Goal: Task Accomplishment & Management: Manage account settings

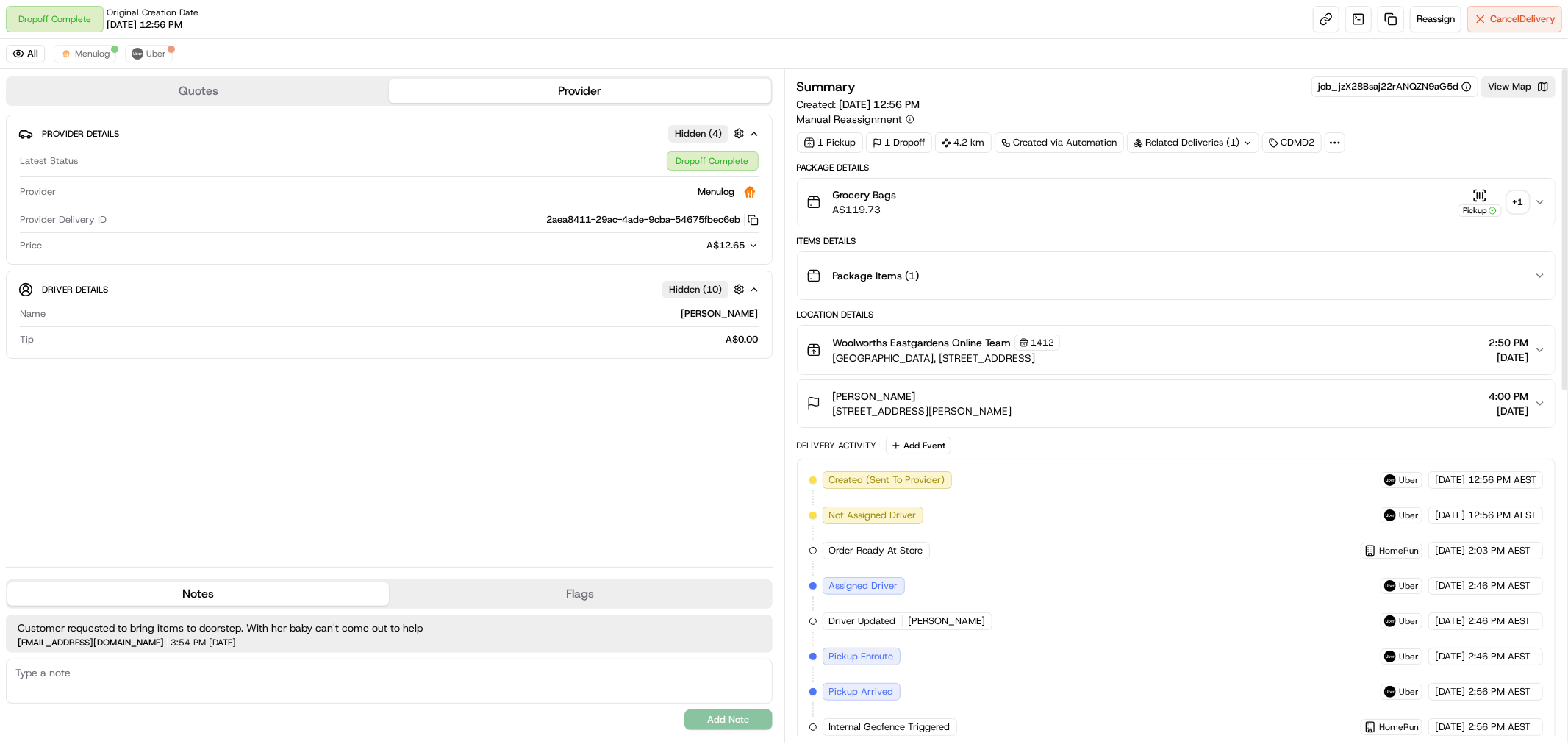
click at [1521, 203] on div "+ 1" at bounding box center [1517, 202] width 21 height 21
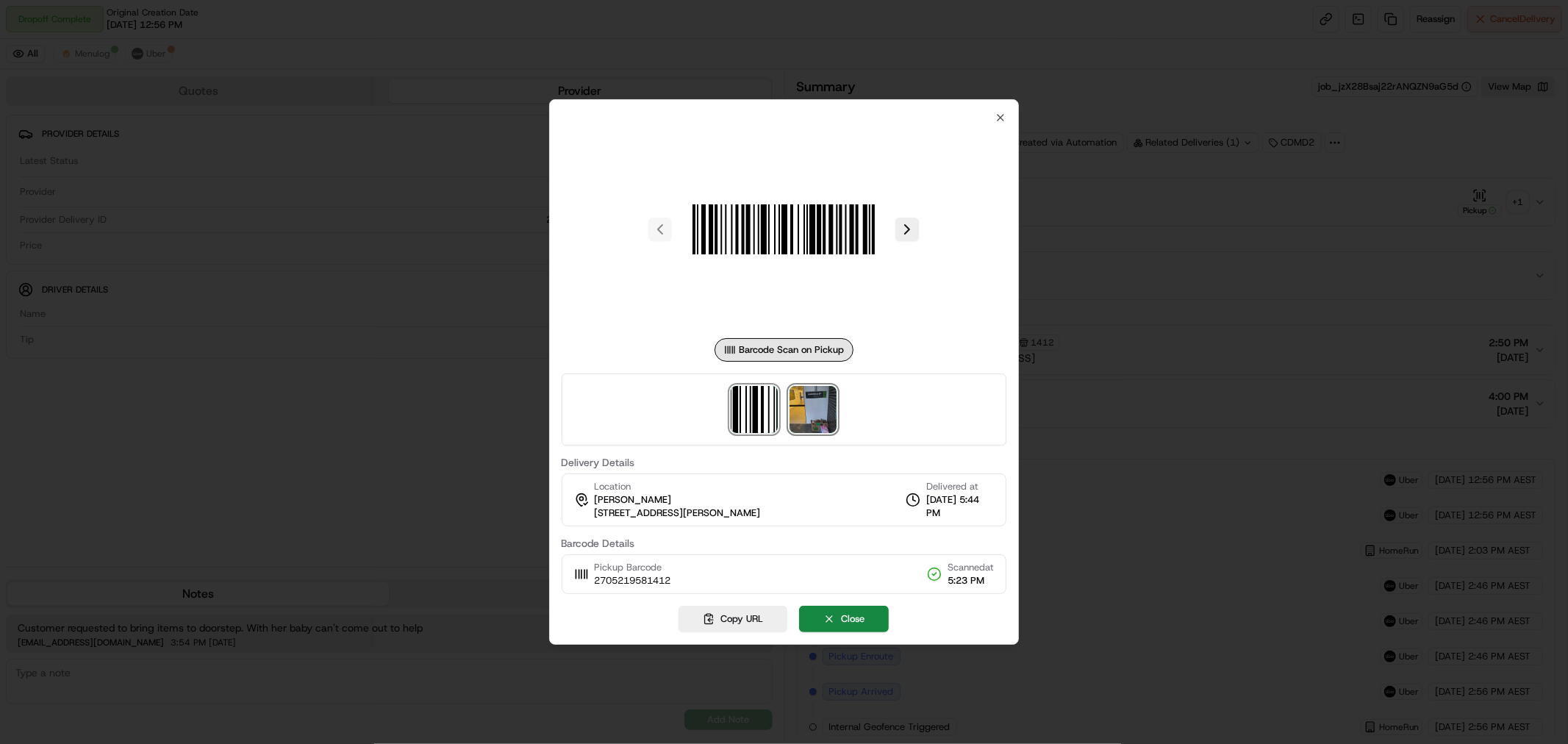
click at [811, 423] on img at bounding box center [813, 409] width 47 height 47
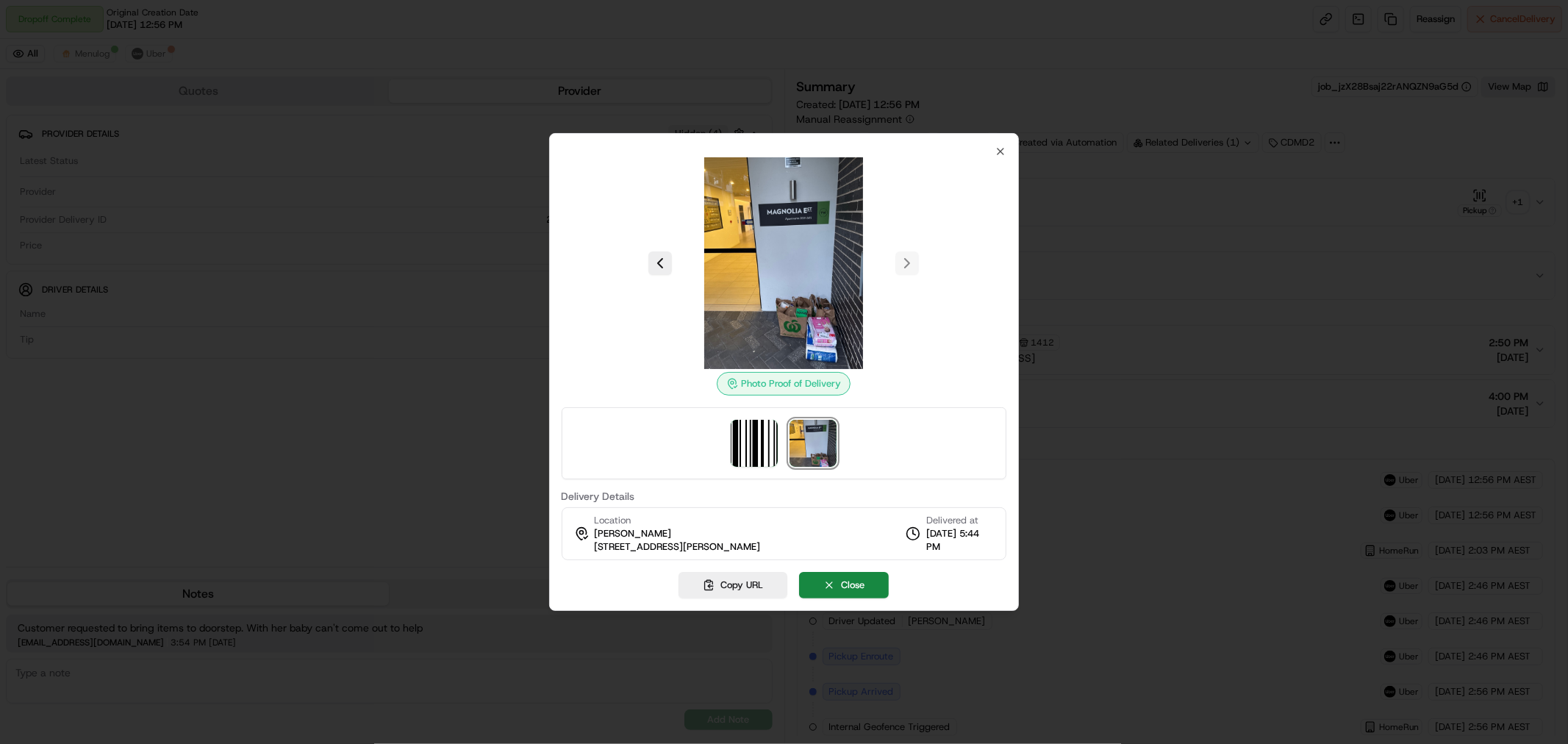
click at [807, 258] on img at bounding box center [784, 263] width 212 height 212
click at [999, 152] on icon "button" at bounding box center [1000, 151] width 6 height 6
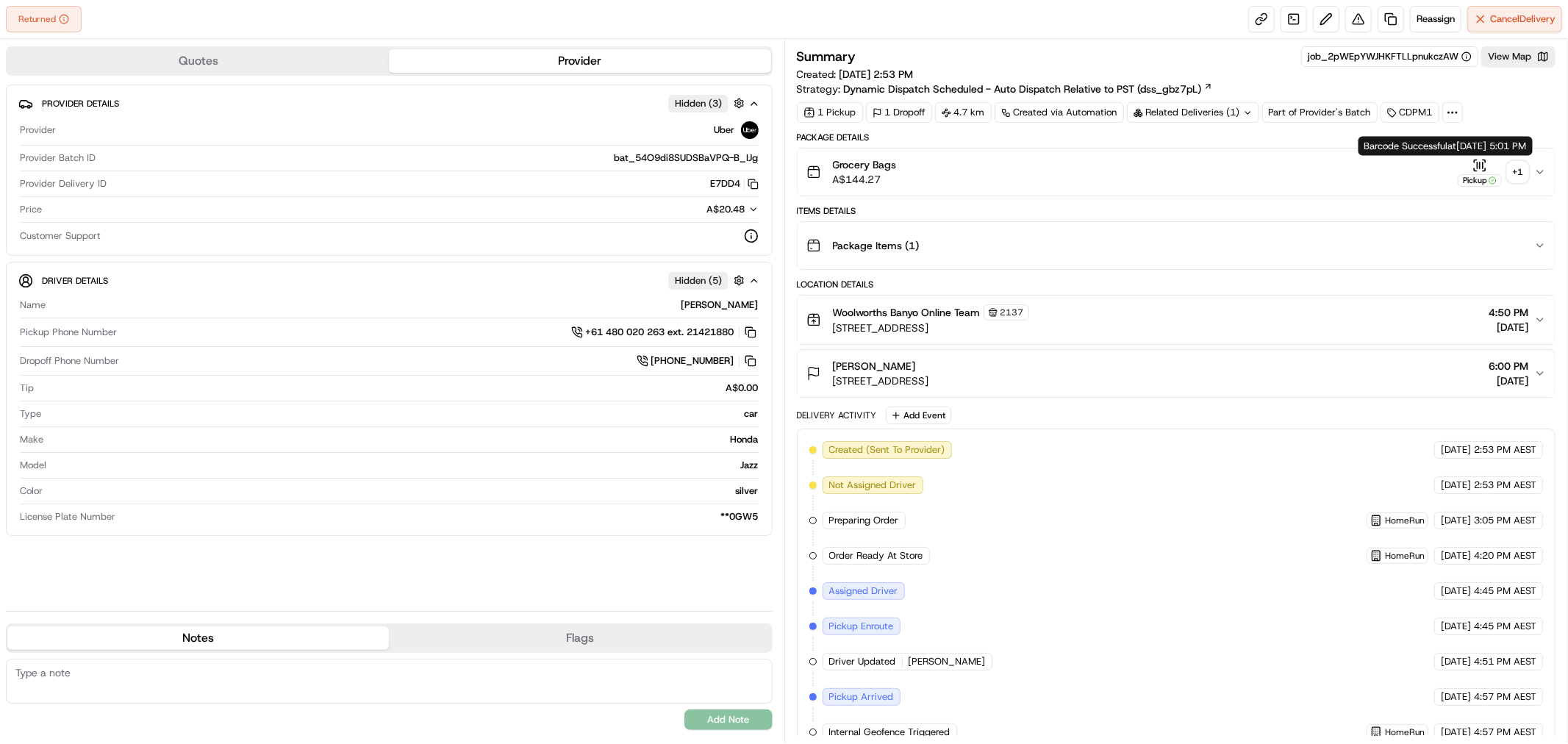
click at [1525, 165] on div "+ 1" at bounding box center [1517, 172] width 21 height 21
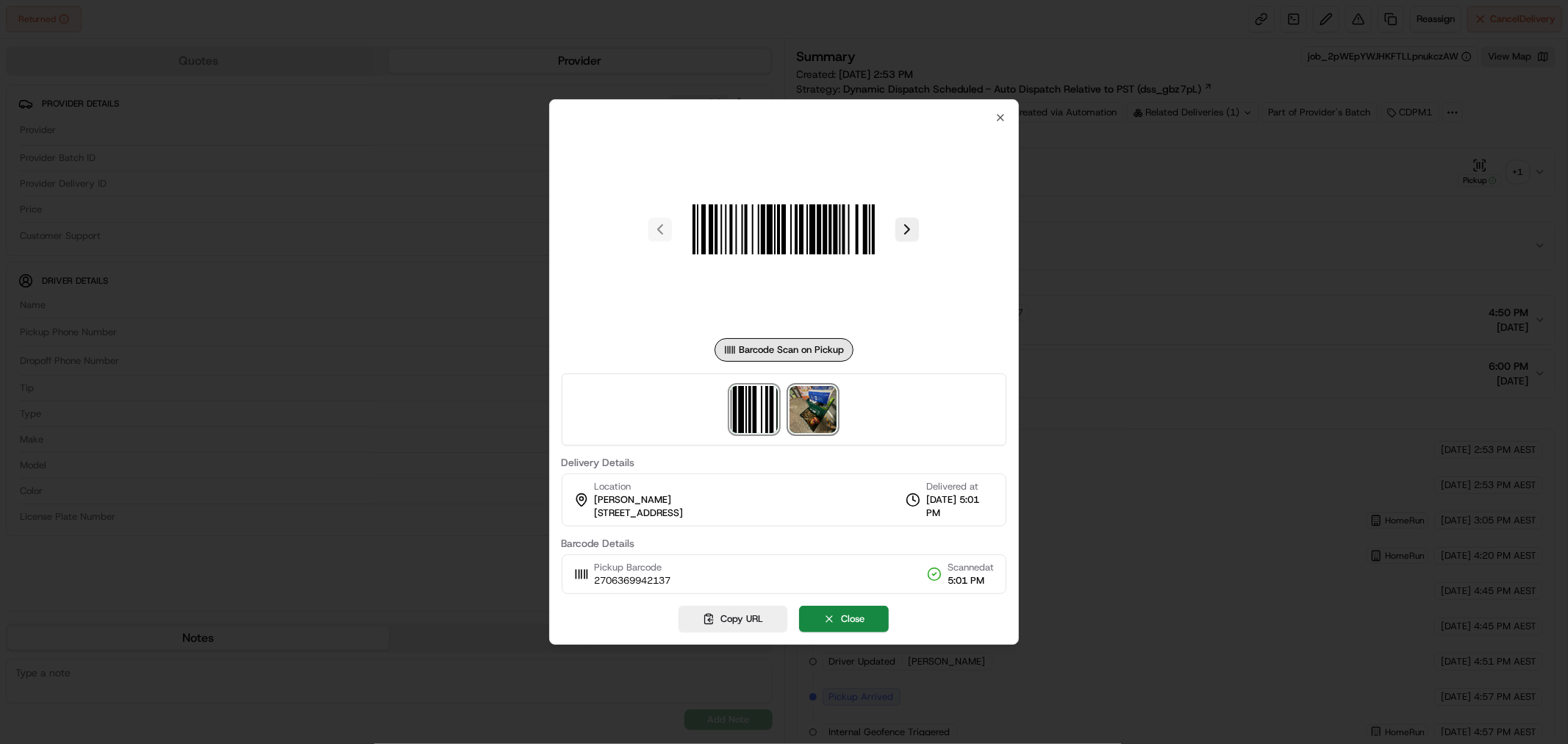
click at [799, 416] on img at bounding box center [813, 409] width 47 height 47
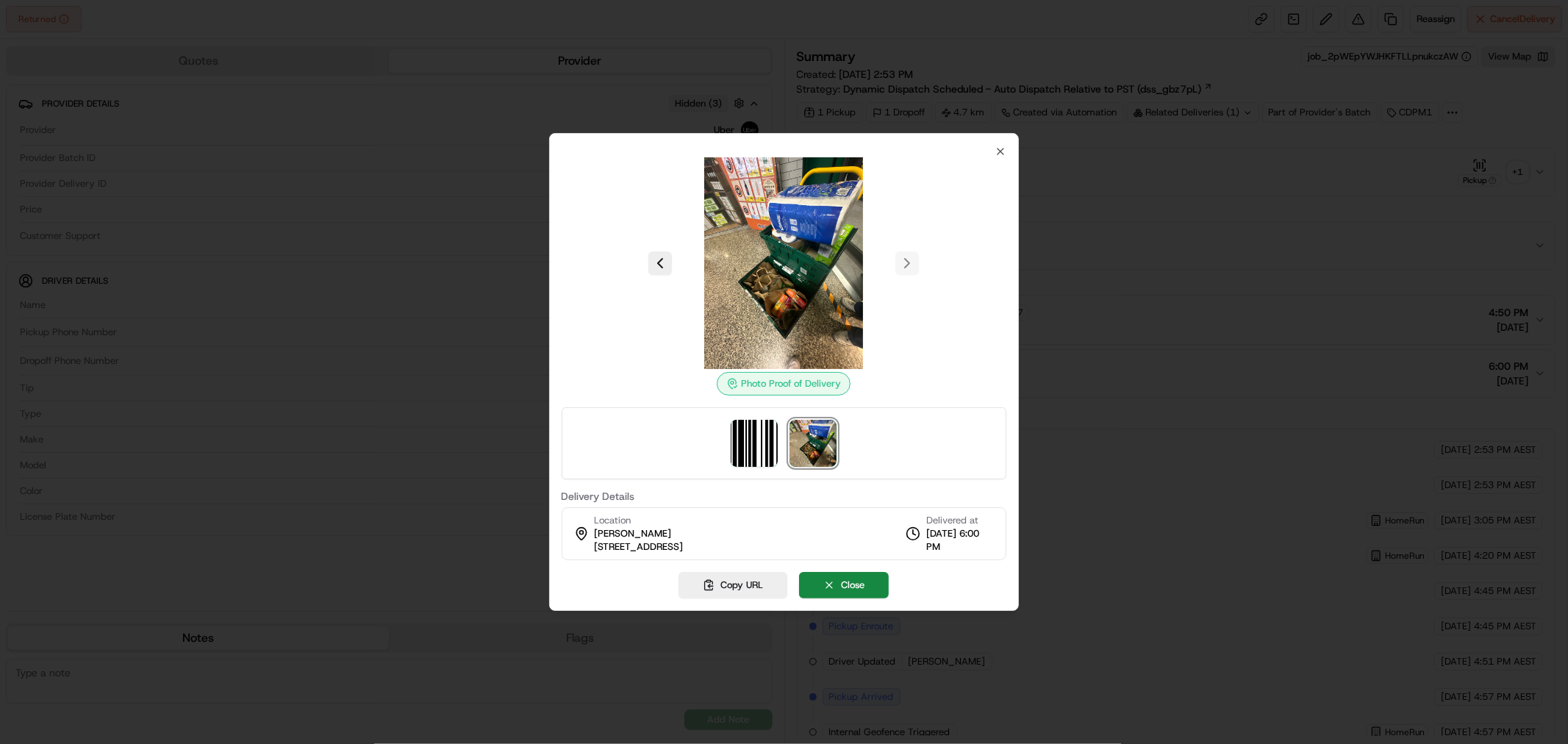
click at [1008, 147] on div "Photo Proof of Delivery Delivery Details Location Katherine Bell 73 Eton St, U …" at bounding box center [784, 372] width 470 height 478
click at [1001, 148] on icon "button" at bounding box center [1000, 152] width 12 height 12
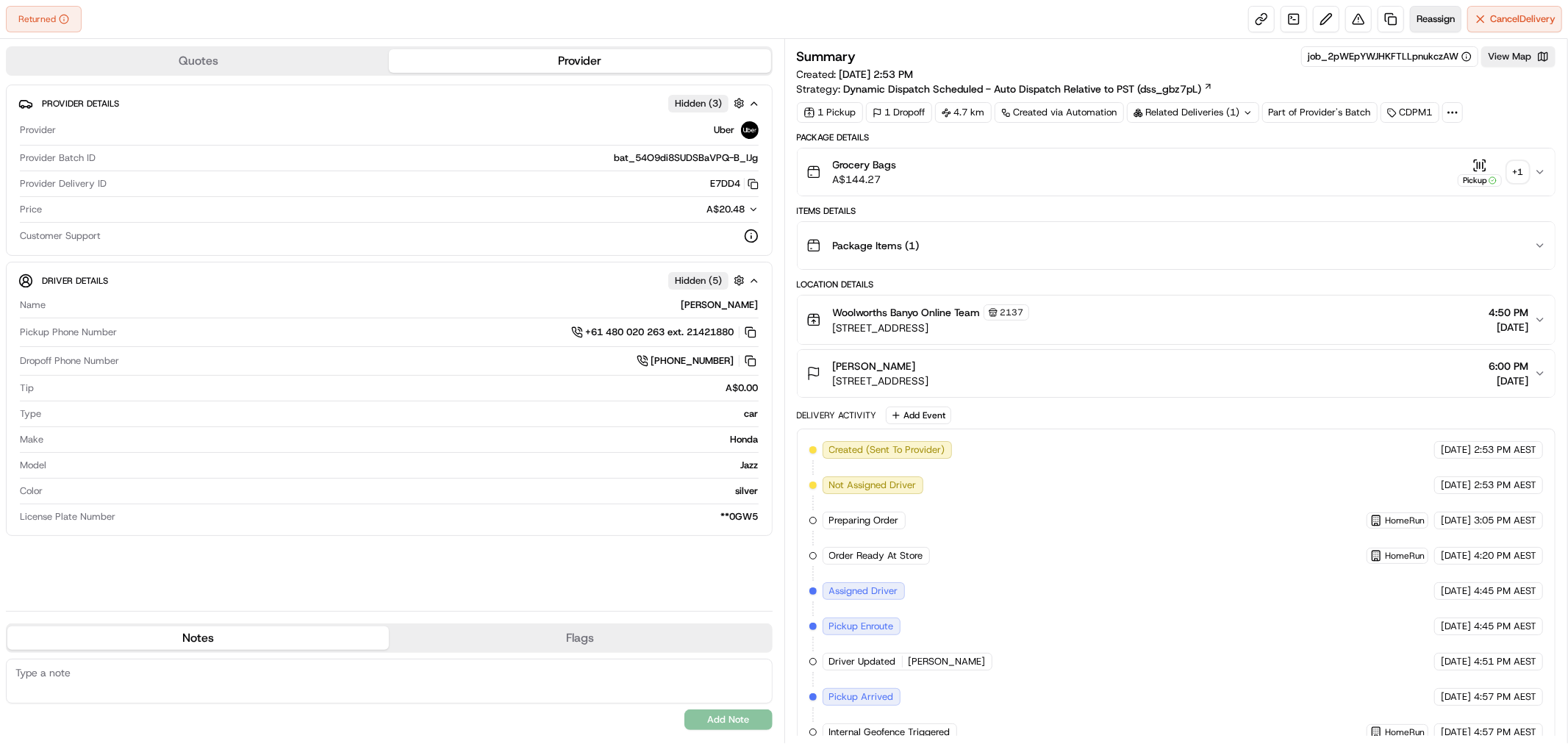
click at [1427, 24] on span "Reassign" at bounding box center [1436, 19] width 38 height 13
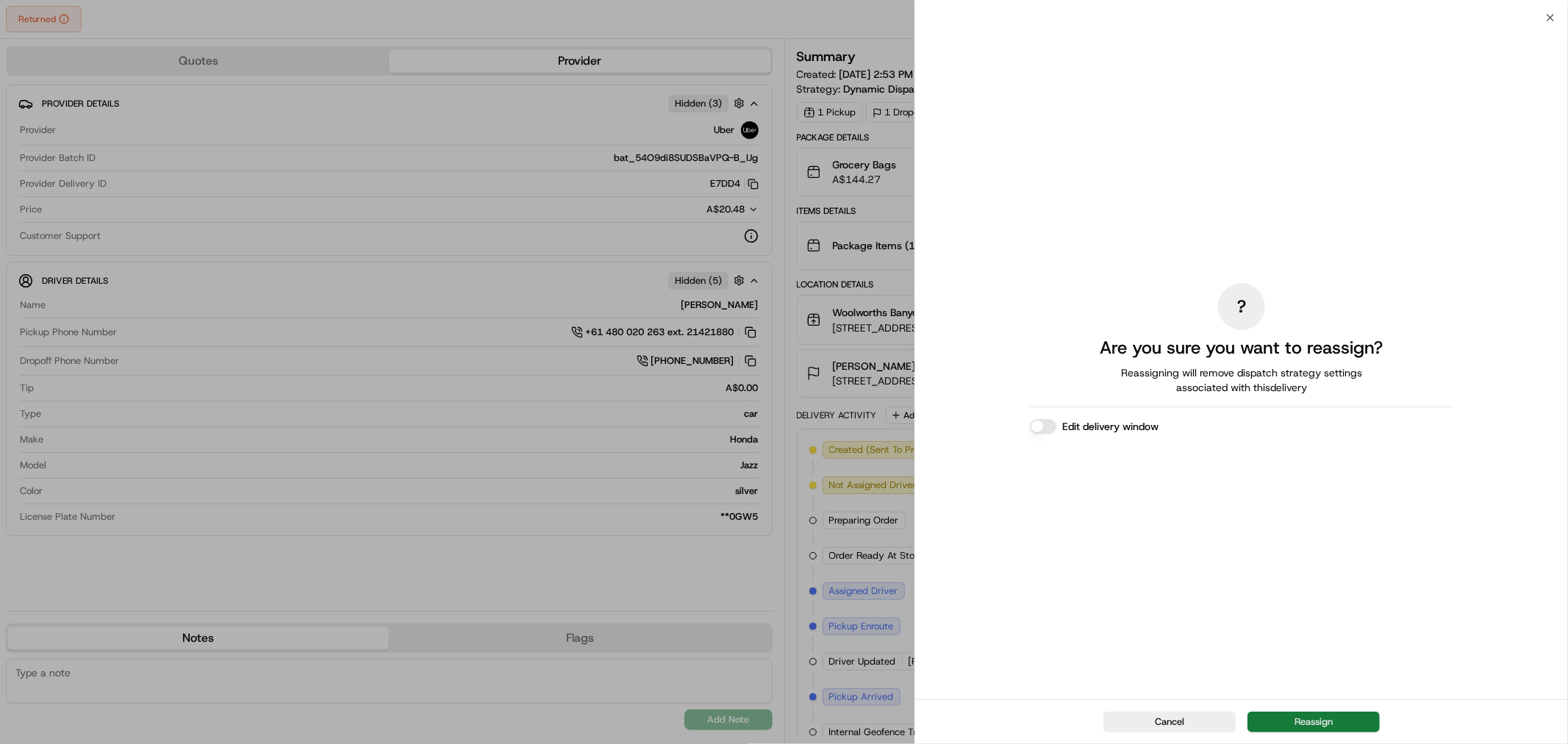
click at [1298, 724] on button "Reassign" at bounding box center [1313, 722] width 132 height 21
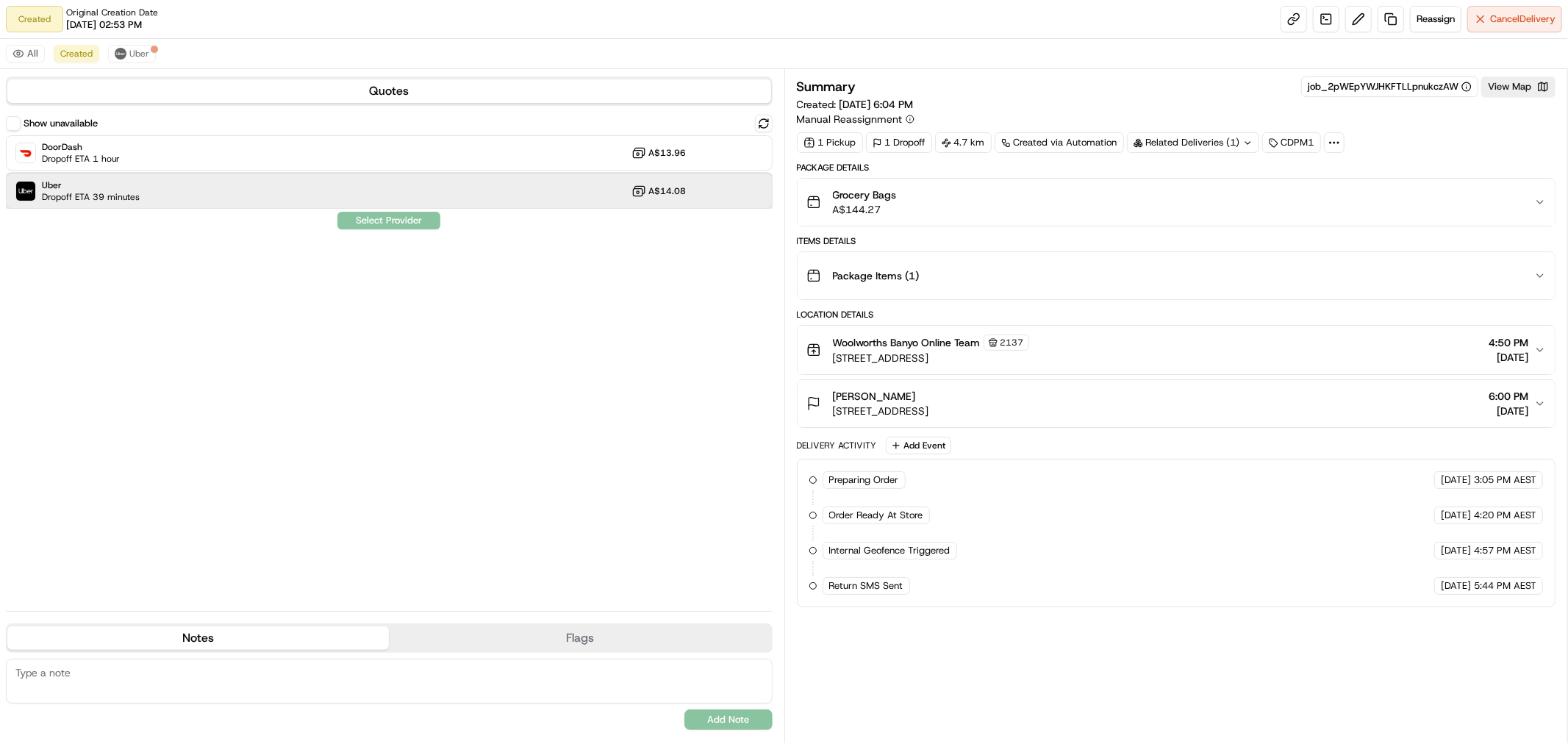
click at [187, 187] on div "Uber Dropoff ETA 39 minutes A$14.08" at bounding box center [389, 191] width 767 height 35
click at [165, 692] on textarea at bounding box center [389, 682] width 767 height 45
type textarea "Please leave at door and ring bell 73 Eton St"
click at [745, 724] on button "Add Note" at bounding box center [729, 720] width 88 height 21
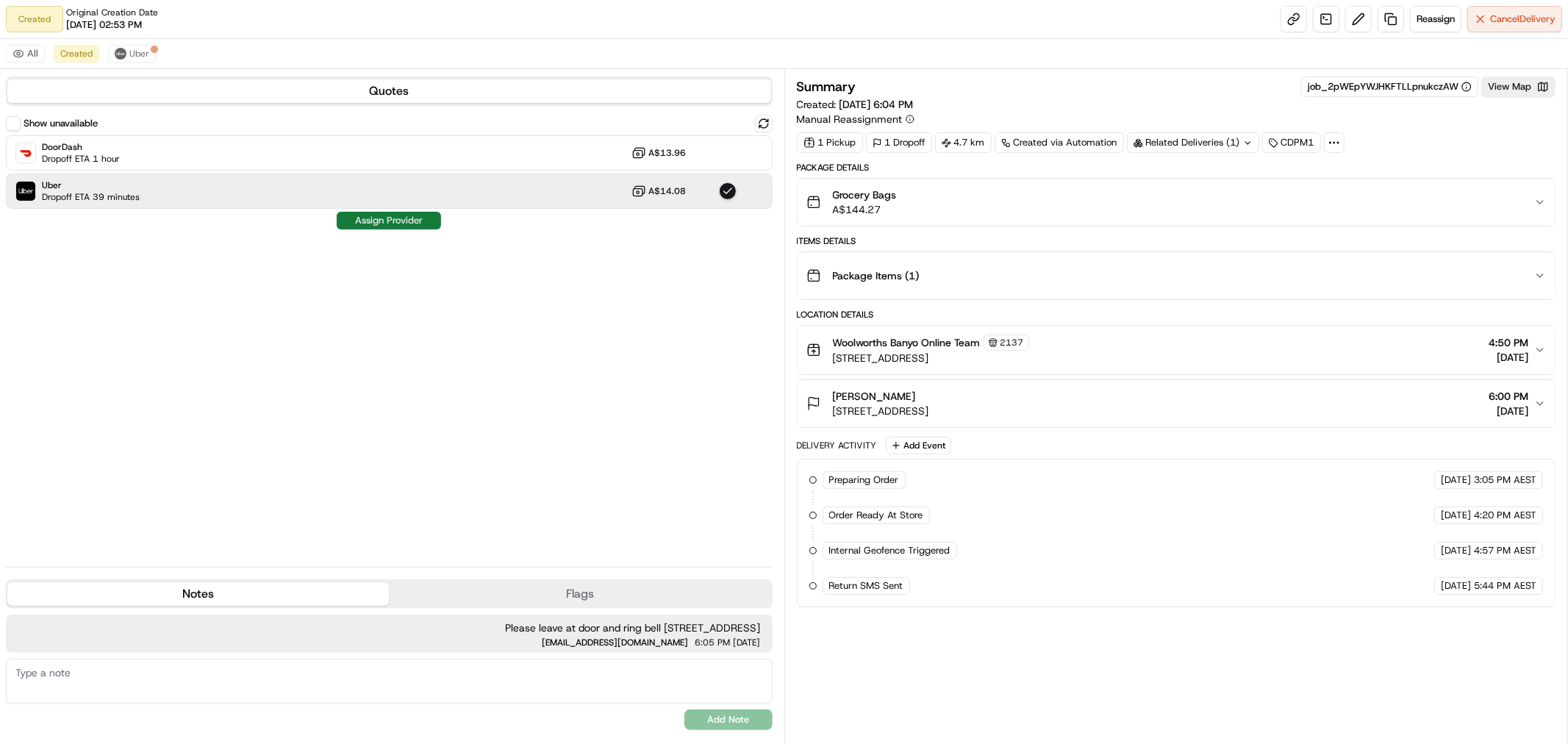
click at [424, 219] on button "Assign Provider" at bounding box center [388, 220] width 104 height 17
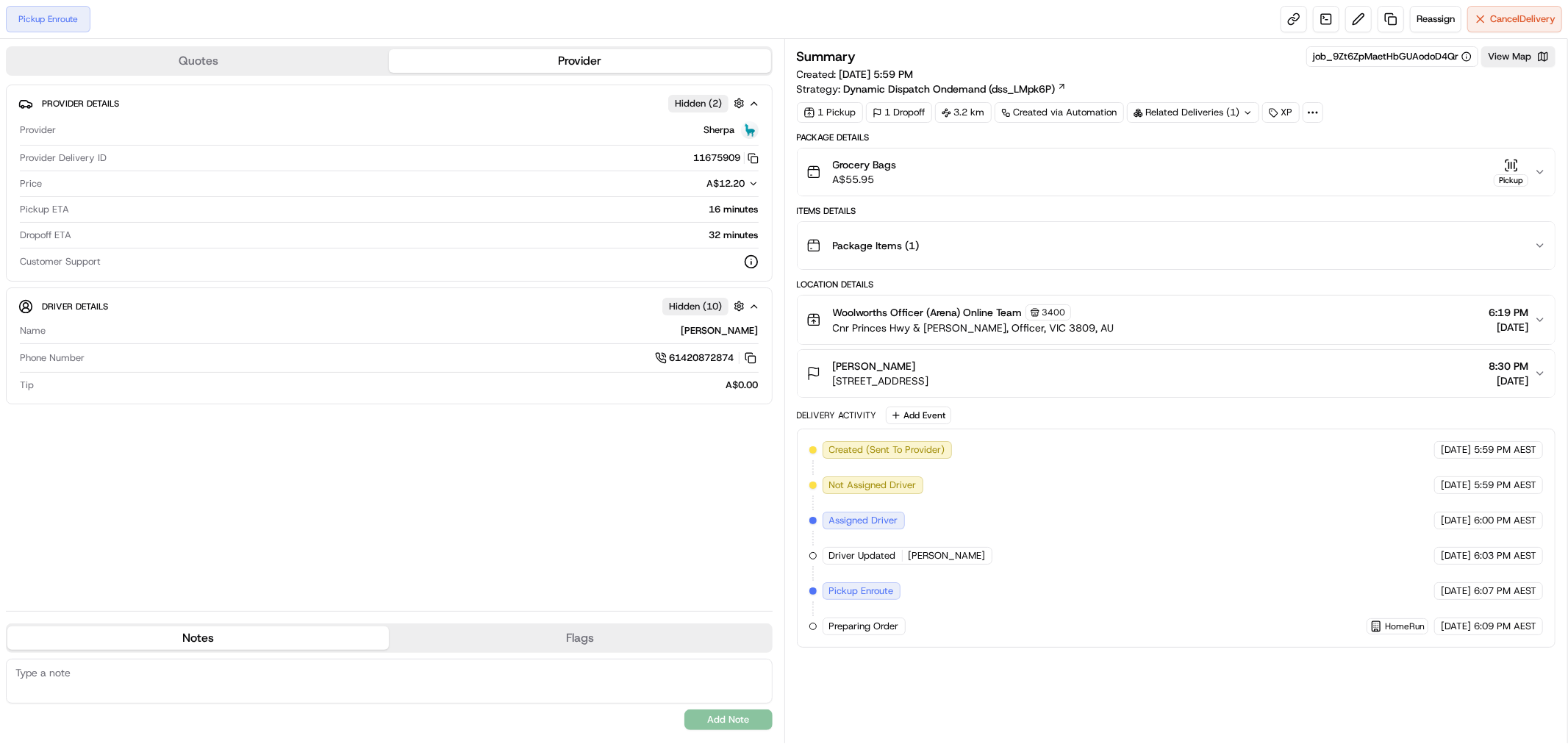
click at [928, 559] on span "Shrutik P." at bounding box center [947, 556] width 77 height 13
click at [859, 556] on span "Driver Updated" at bounding box center [863, 556] width 67 height 13
click at [864, 598] on span "Pickup Enroute" at bounding box center [862, 592] width 65 height 13
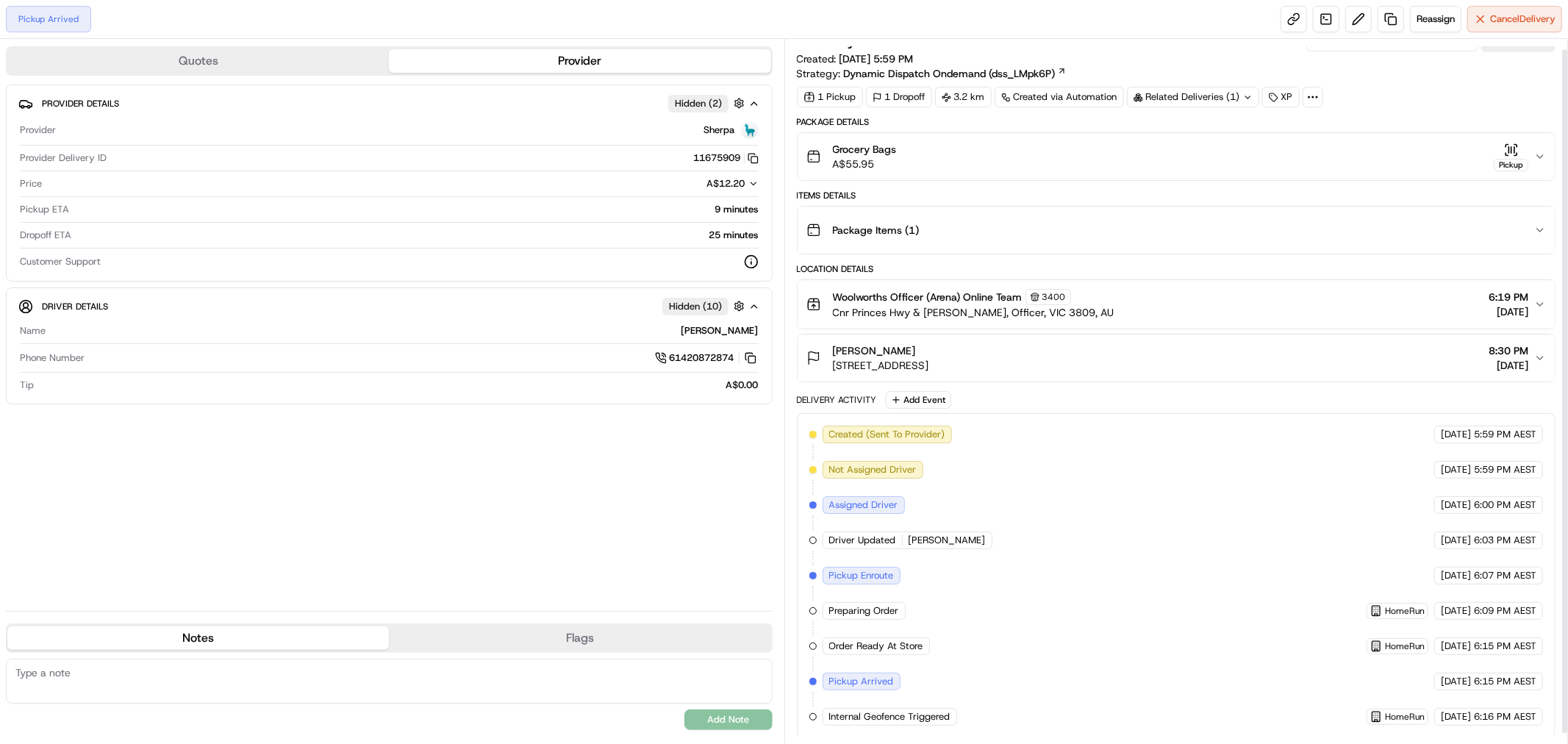
scroll to position [20, 0]
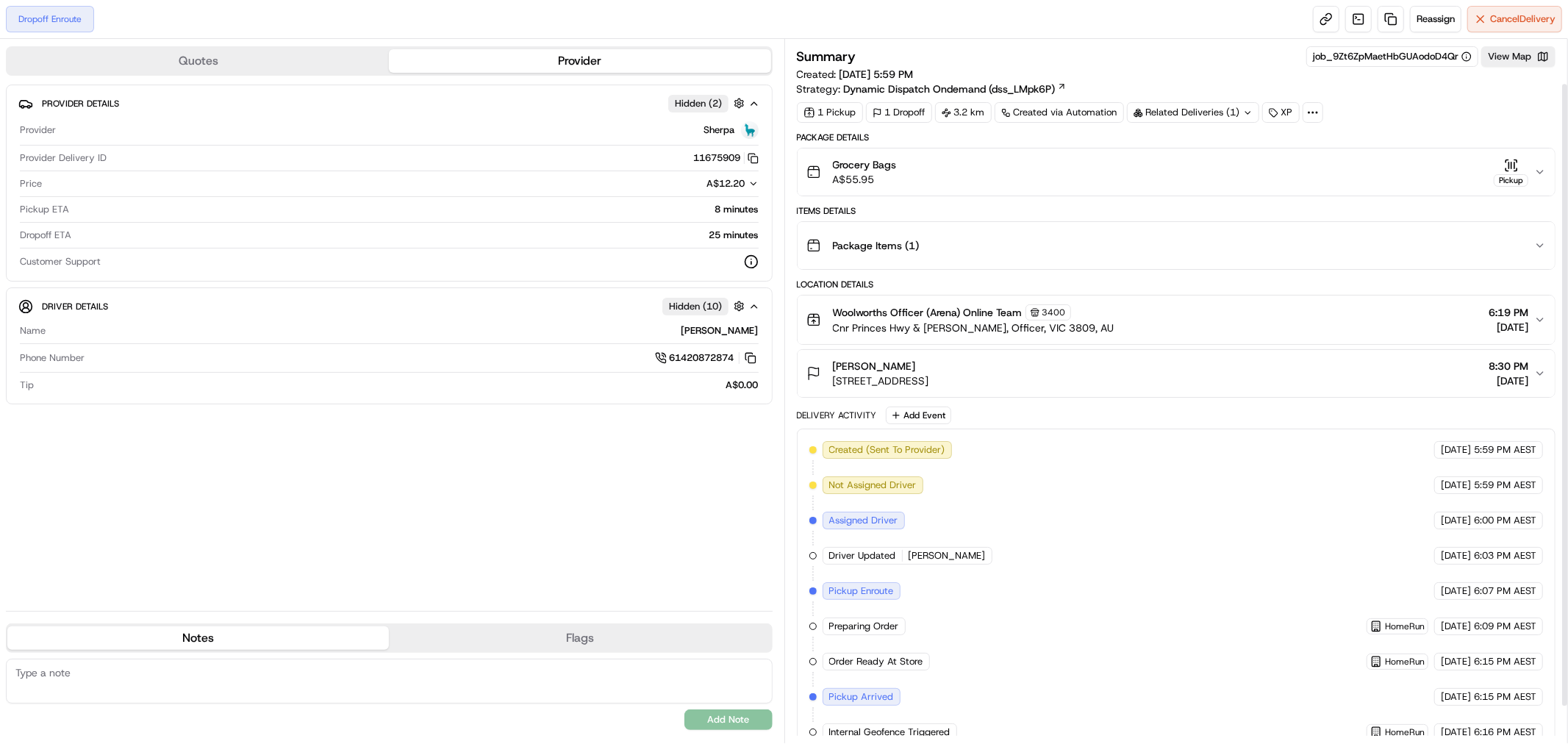
scroll to position [91, 0]
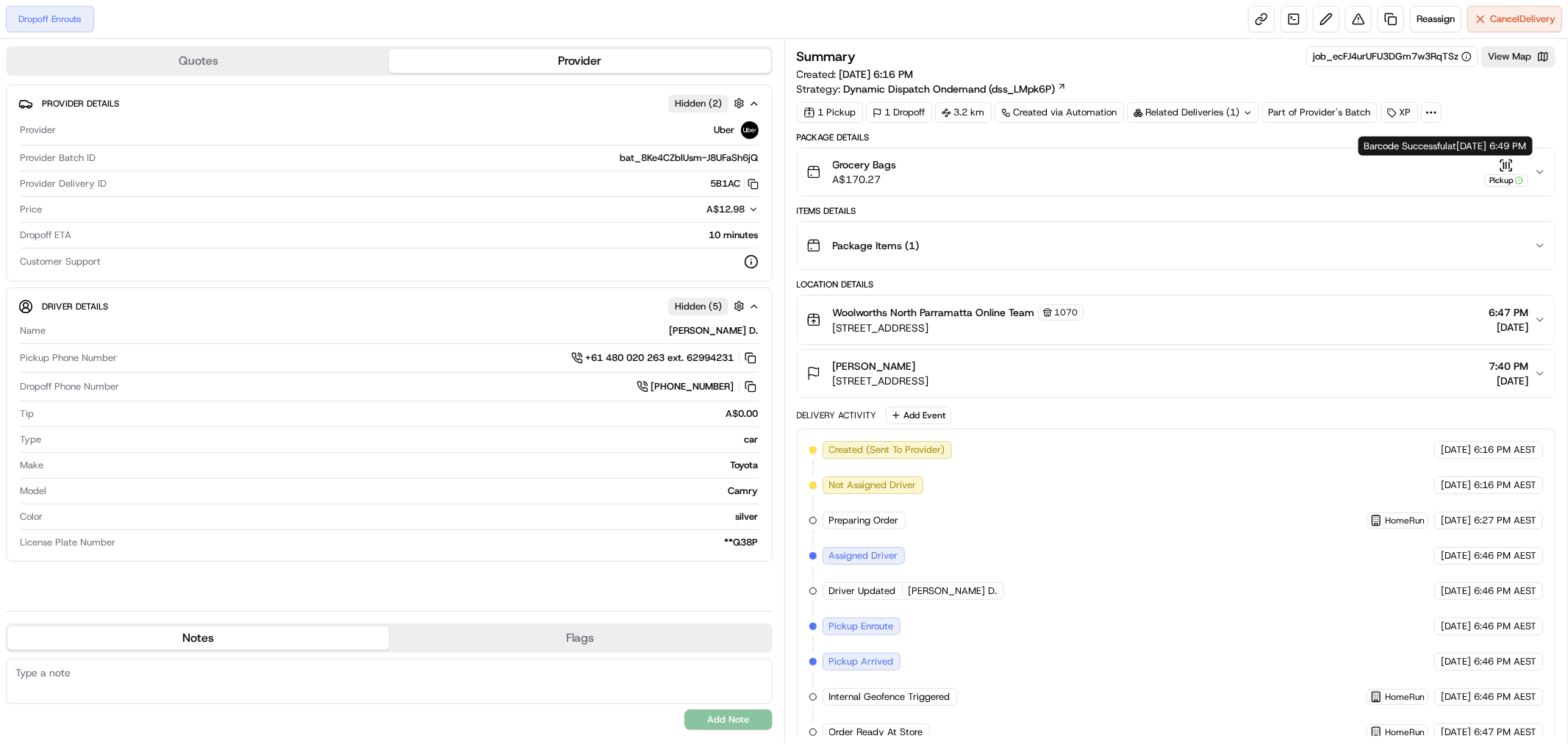
click at [1516, 182] on icon "button" at bounding box center [1519, 181] width 8 height 8
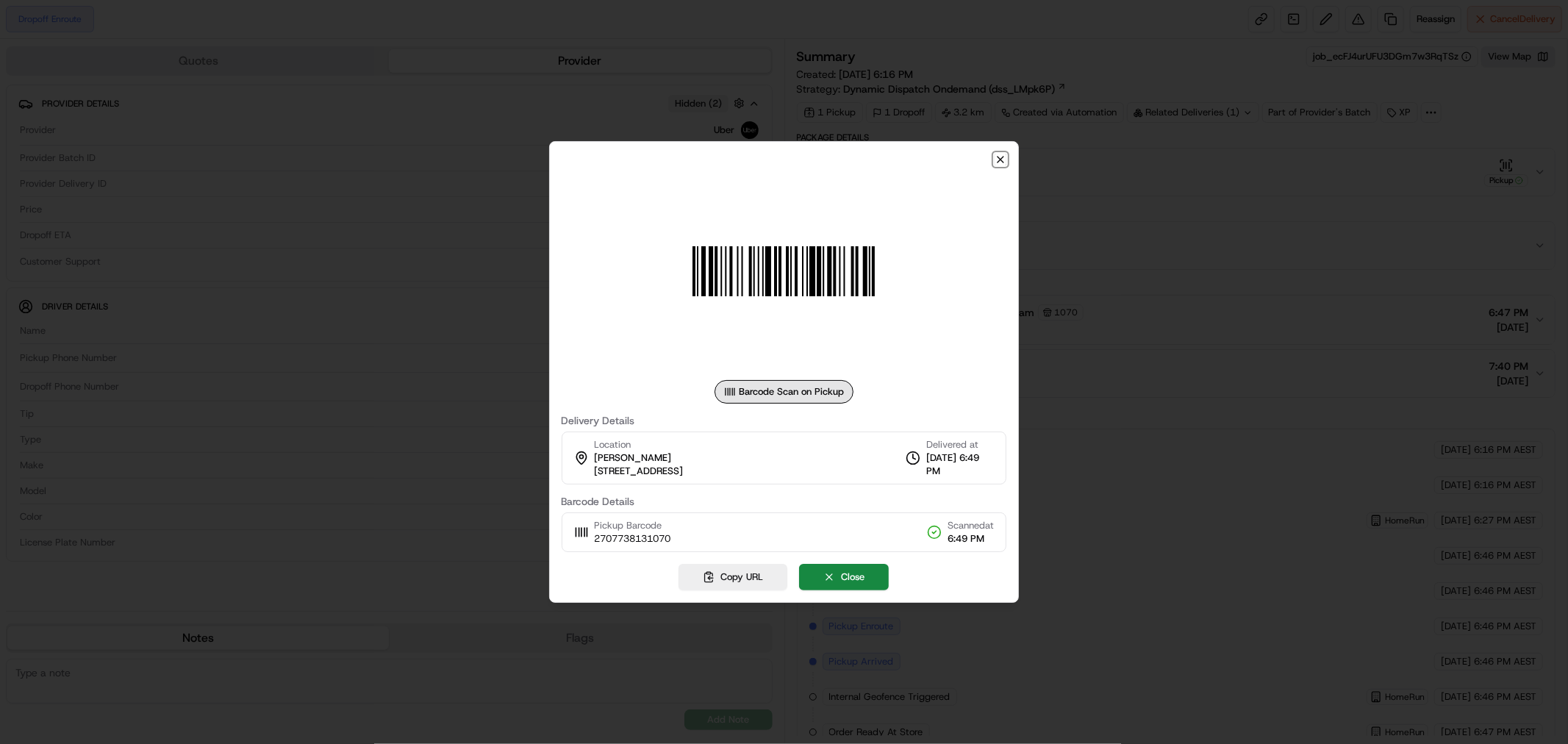
click at [1001, 157] on icon "button" at bounding box center [1000, 159] width 12 height 12
